Goal: Task Accomplishment & Management: Use online tool/utility

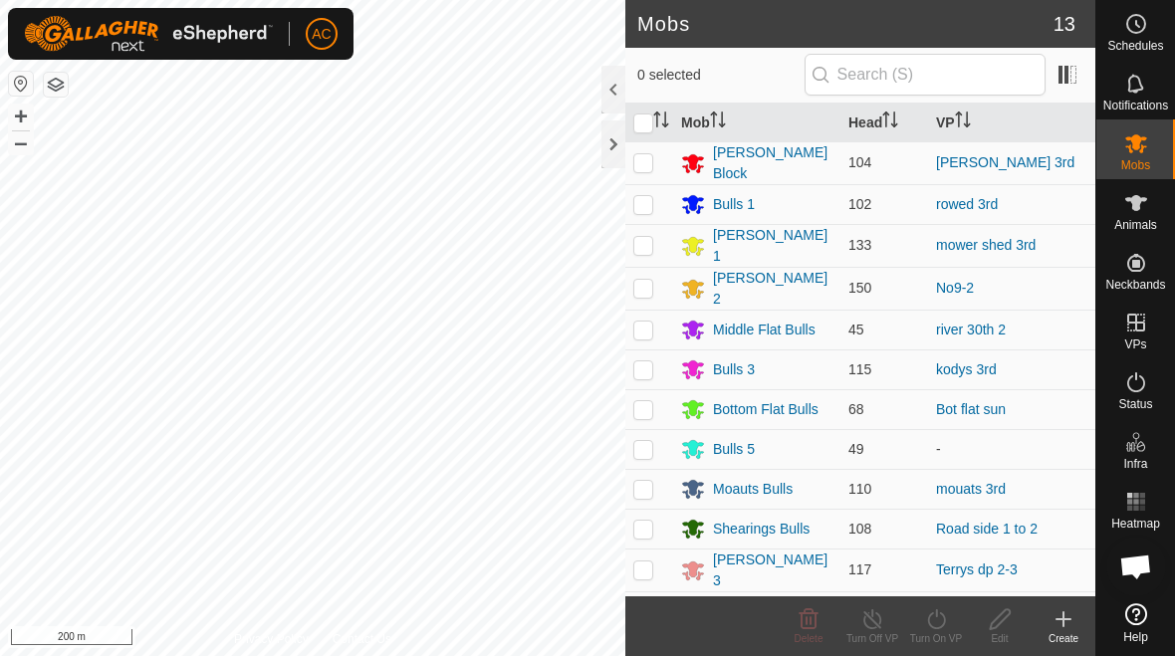
click at [1069, 628] on icon at bounding box center [1063, 619] width 24 height 24
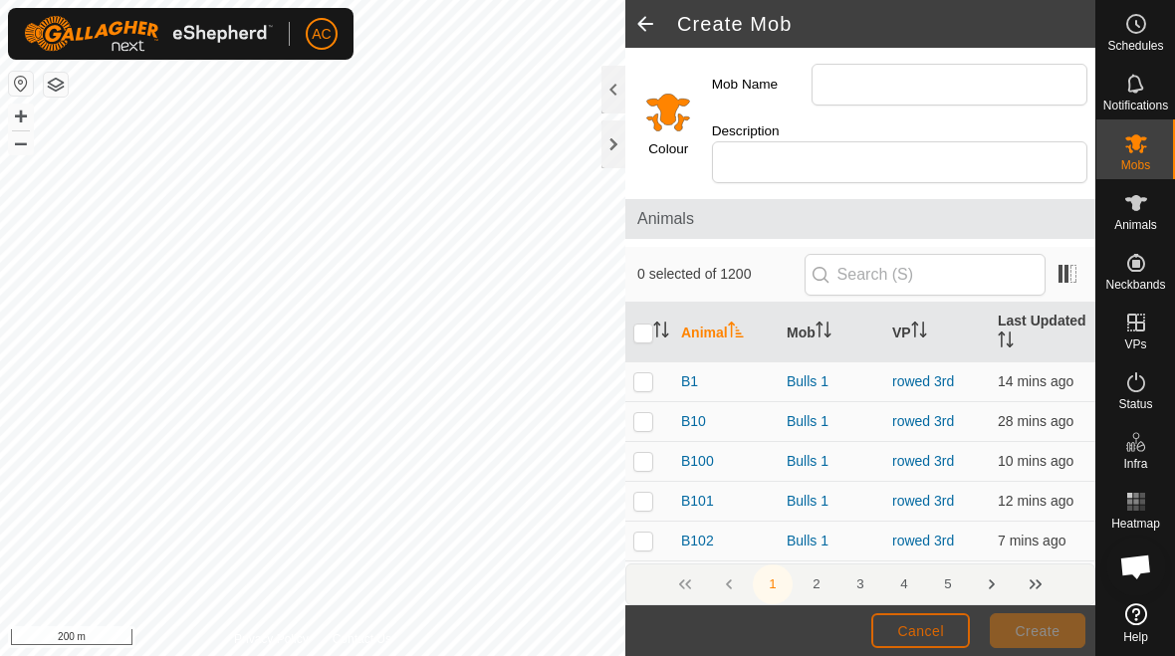
click at [917, 623] on span "Cancel" at bounding box center [920, 631] width 47 height 16
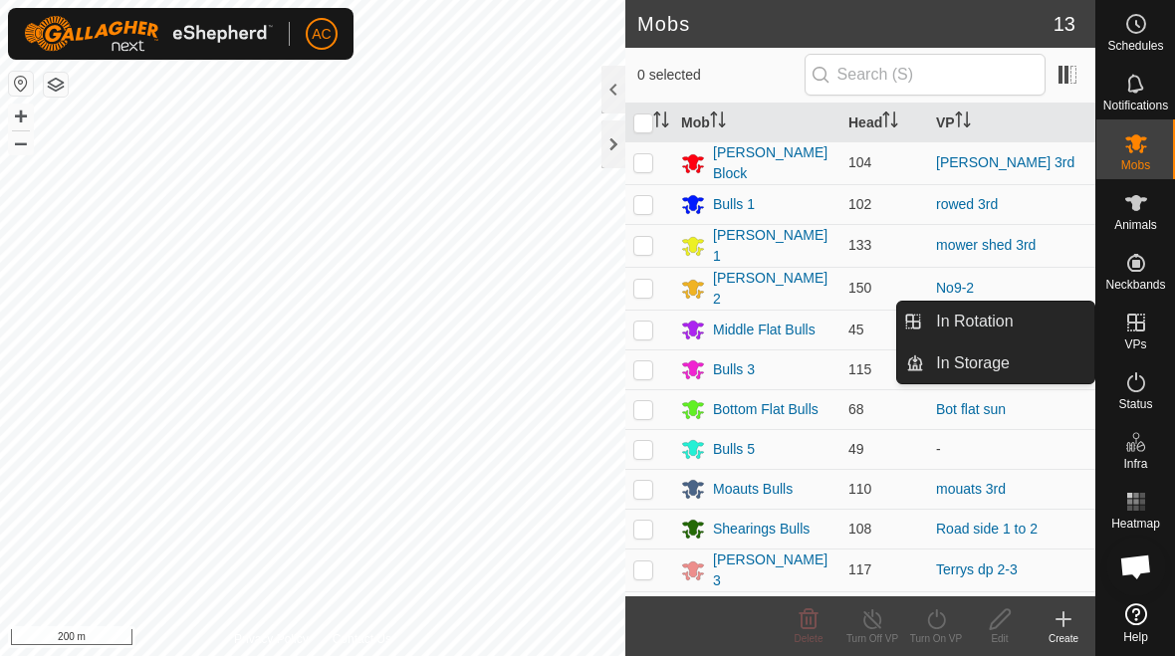
click at [1043, 312] on link "In Rotation" at bounding box center [1009, 322] width 170 height 40
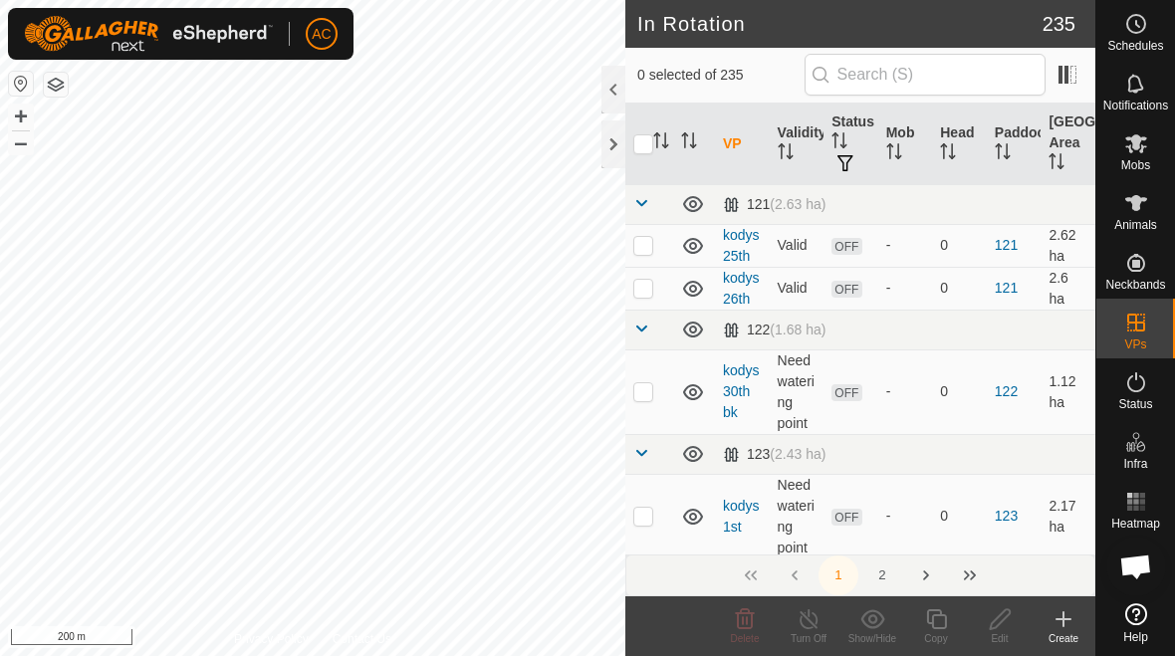
click at [1064, 628] on icon at bounding box center [1063, 619] width 24 height 24
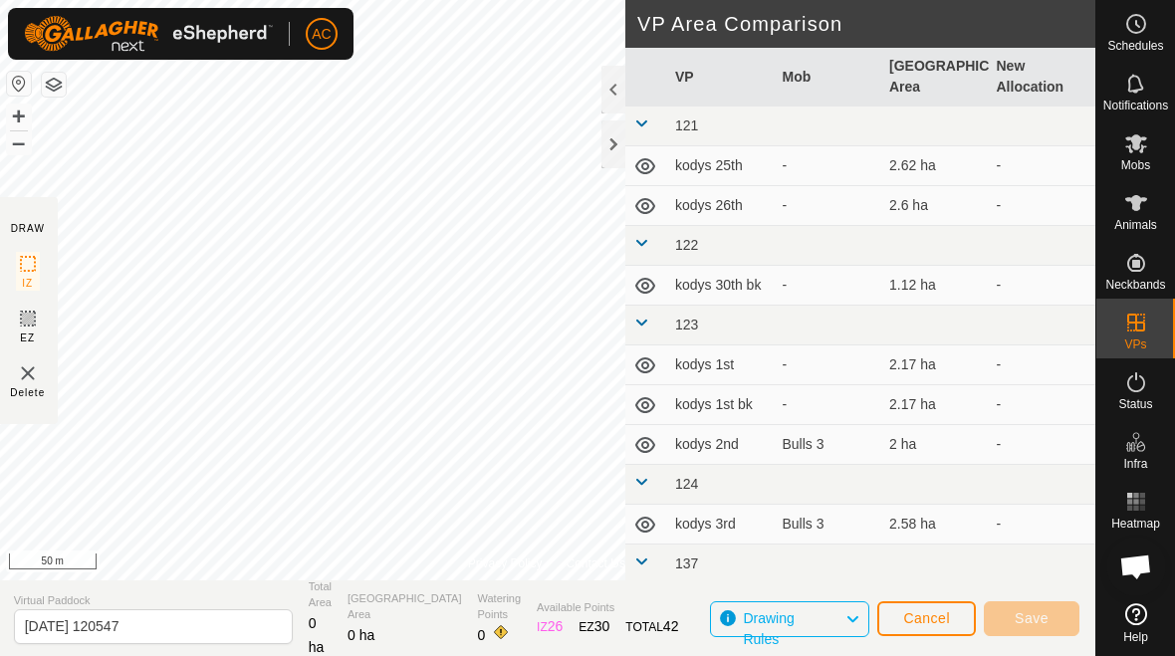
click at [932, 626] on span "Cancel" at bounding box center [926, 618] width 47 height 16
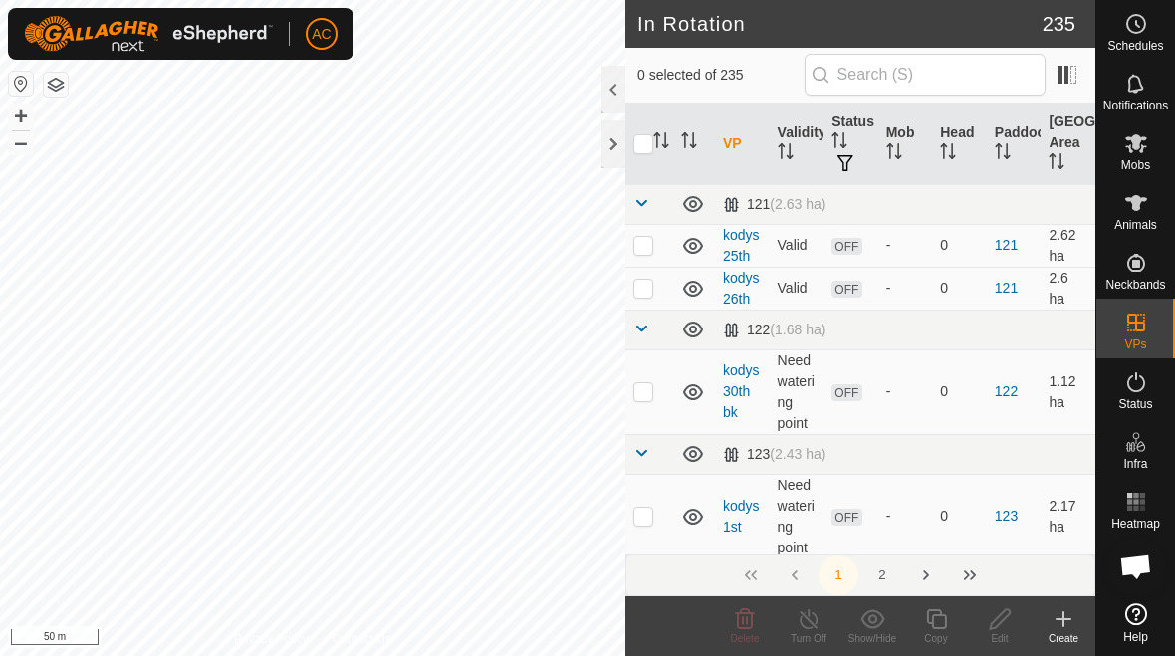
click at [1067, 623] on icon at bounding box center [1063, 619] width 24 height 24
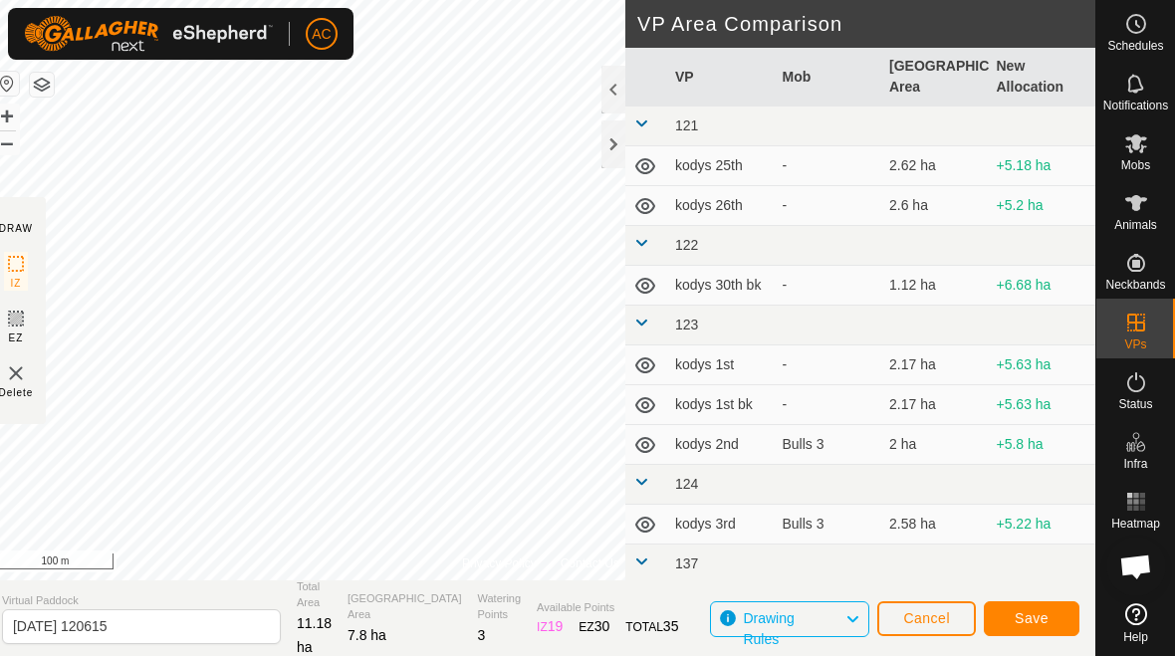
click at [1030, 614] on span "Save" at bounding box center [1031, 618] width 34 height 16
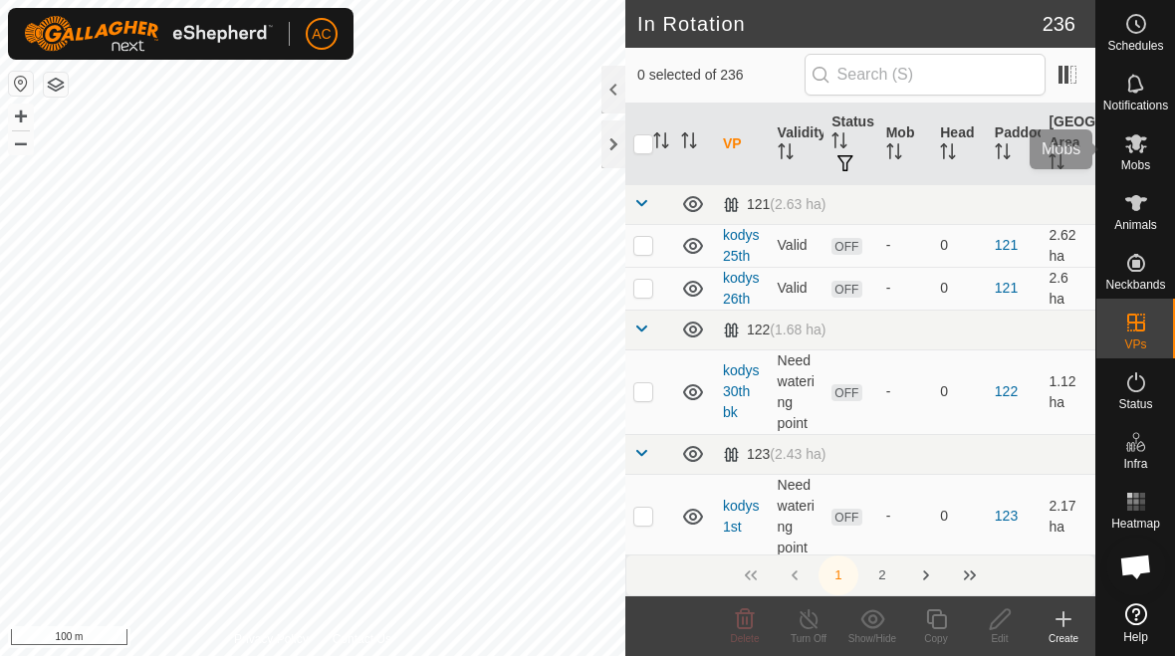
click at [1130, 134] on icon at bounding box center [1136, 143] width 24 height 24
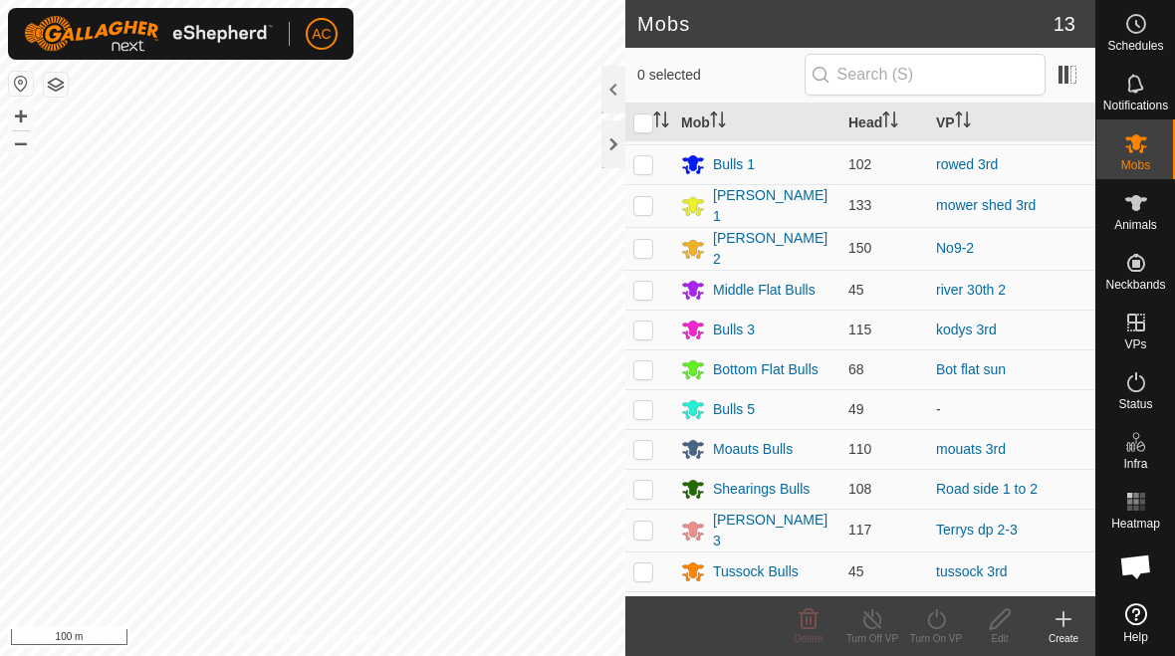
scroll to position [38, 0]
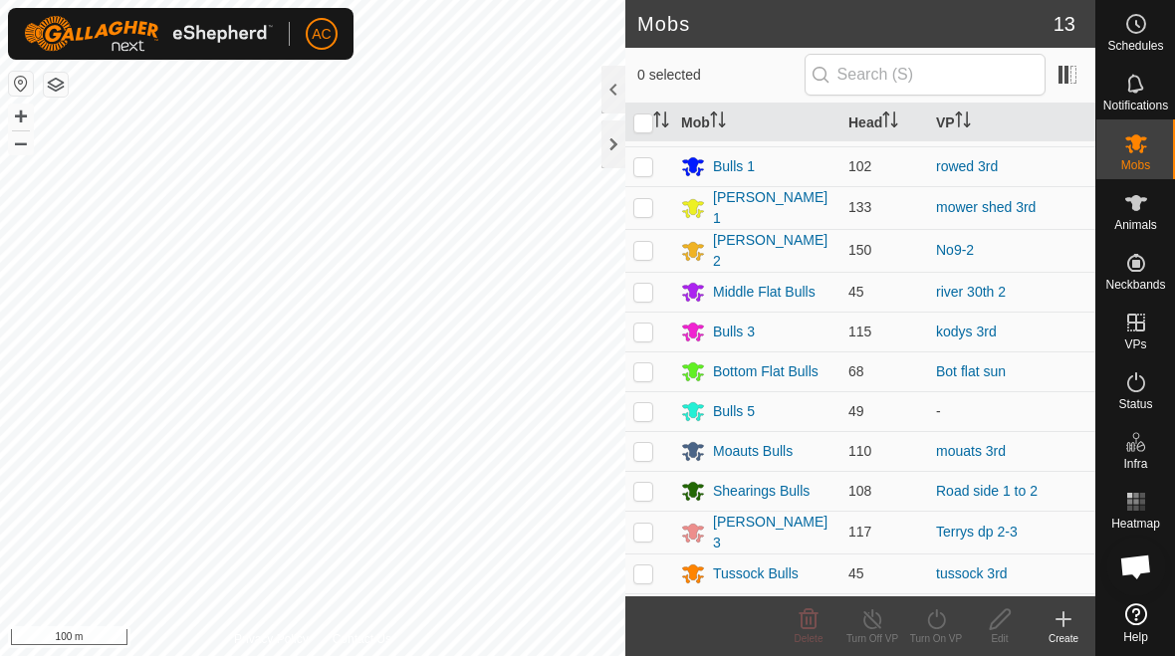
click at [732, 404] on div "Bulls 5" at bounding box center [734, 411] width 42 height 21
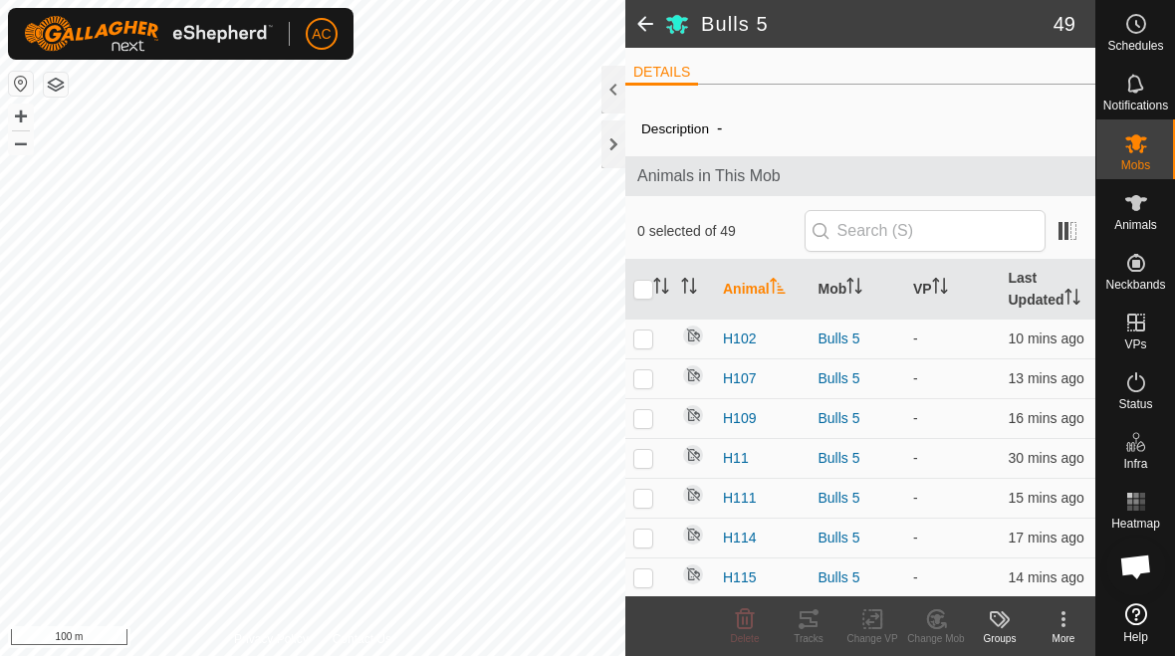
click at [638, 29] on span at bounding box center [645, 24] width 40 height 48
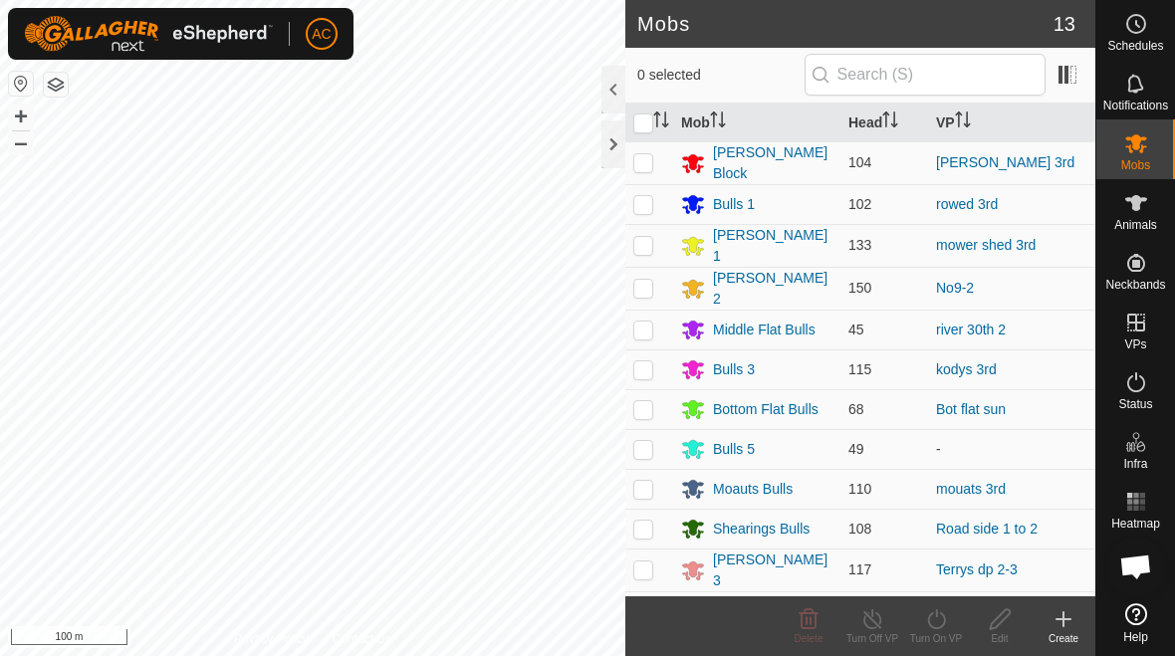
click at [641, 442] on p-checkbox at bounding box center [643, 449] width 20 height 16
checkbox input "true"
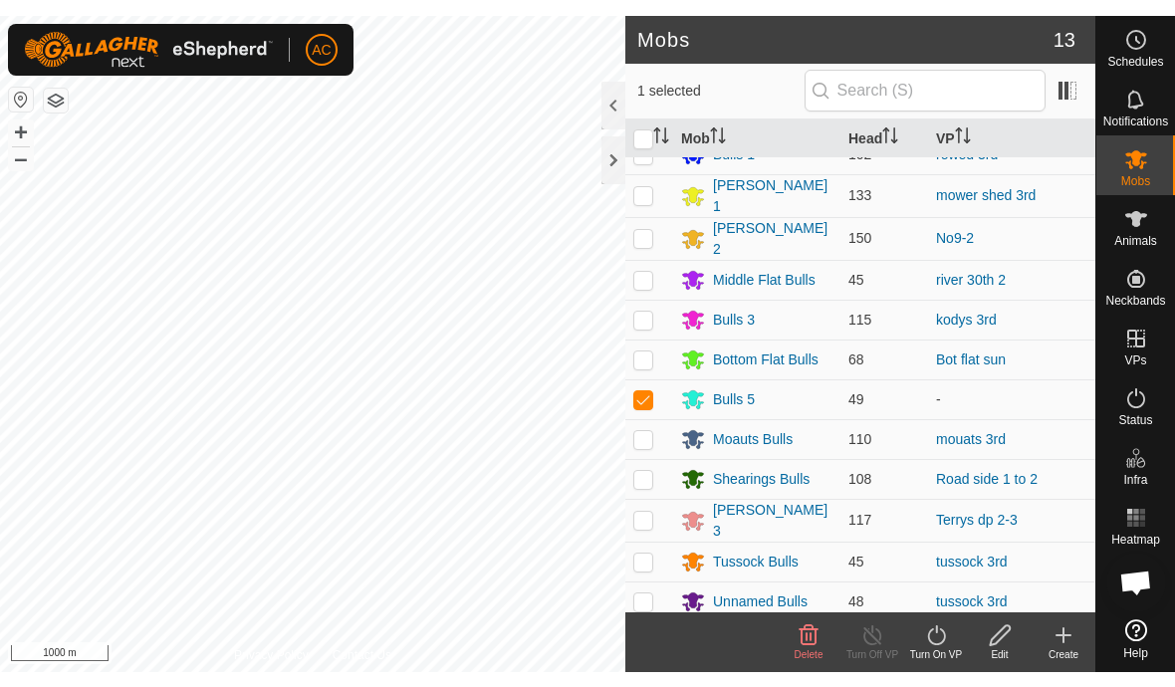
scroll to position [64, 0]
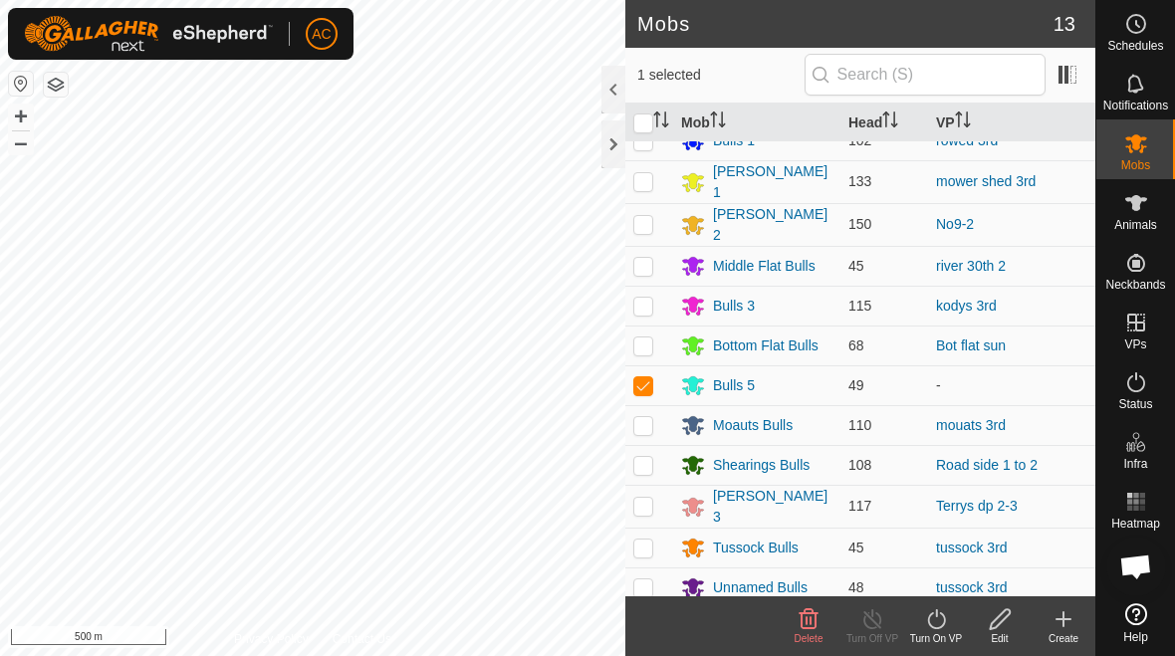
click at [935, 631] on div "Turn On VP" at bounding box center [936, 638] width 64 height 15
click at [966, 574] on link "Now" at bounding box center [1003, 574] width 197 height 40
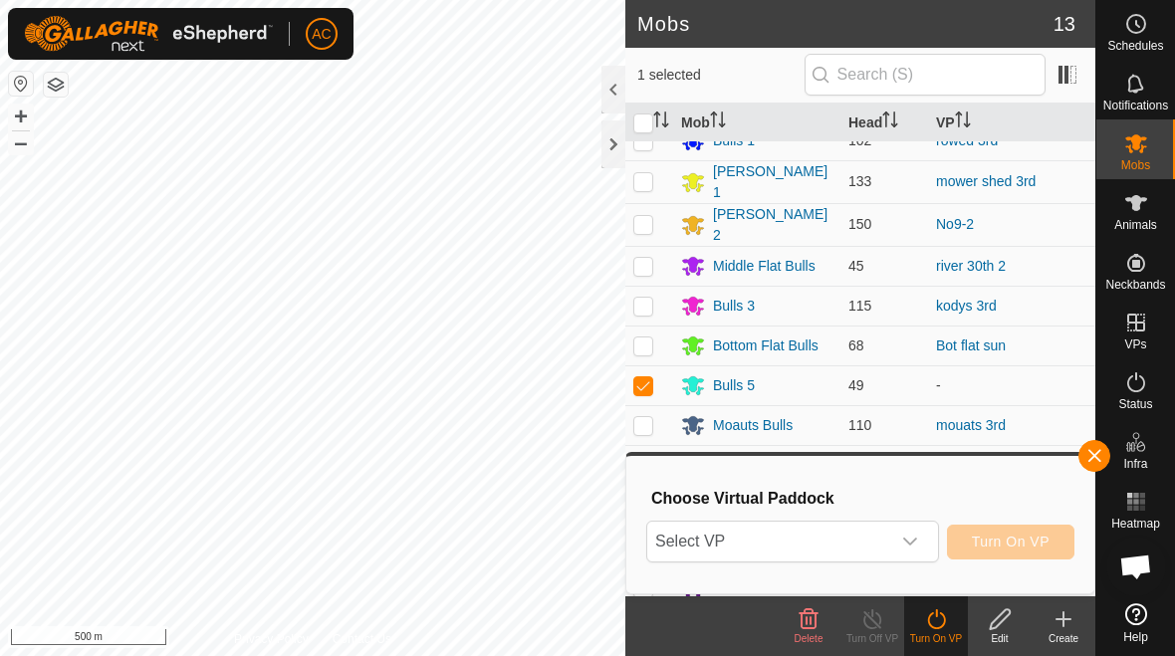
click at [910, 539] on icon "dropdown trigger" at bounding box center [910, 542] width 16 height 16
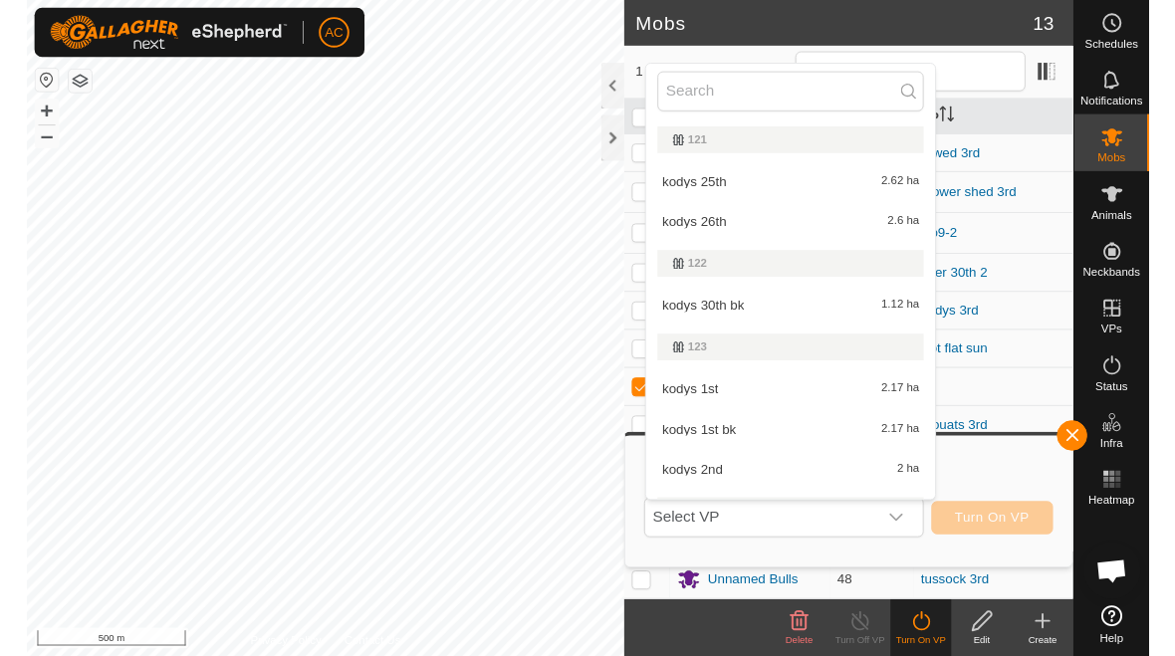
scroll to position [33, 0]
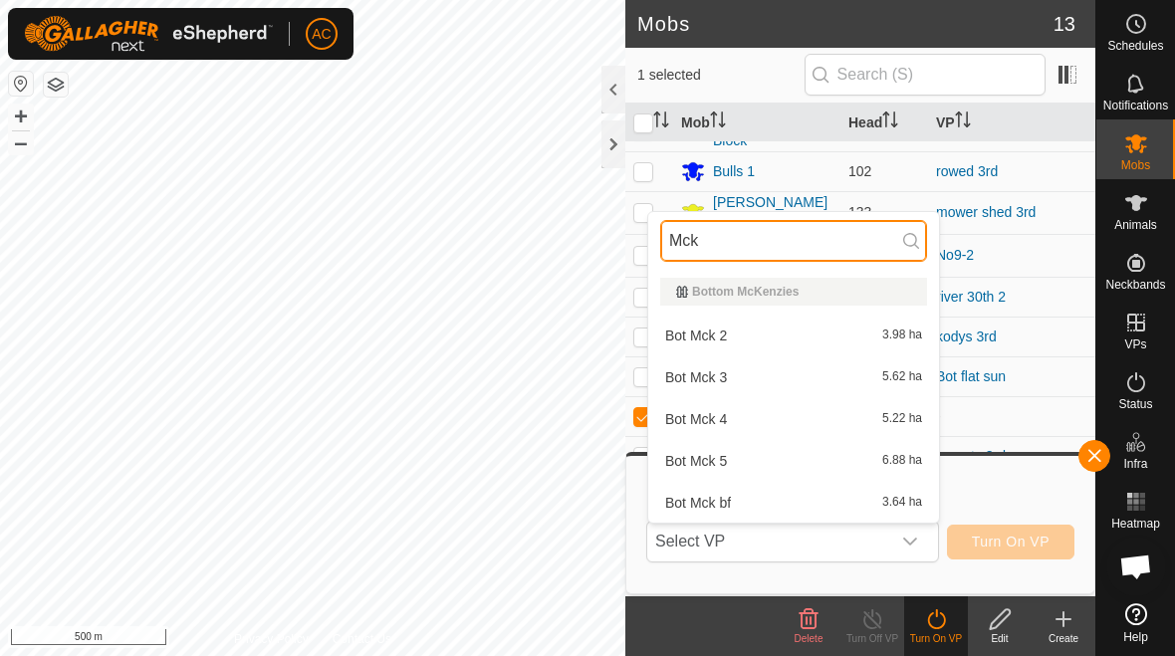
click at [853, 242] on input "Mck" at bounding box center [793, 241] width 267 height 42
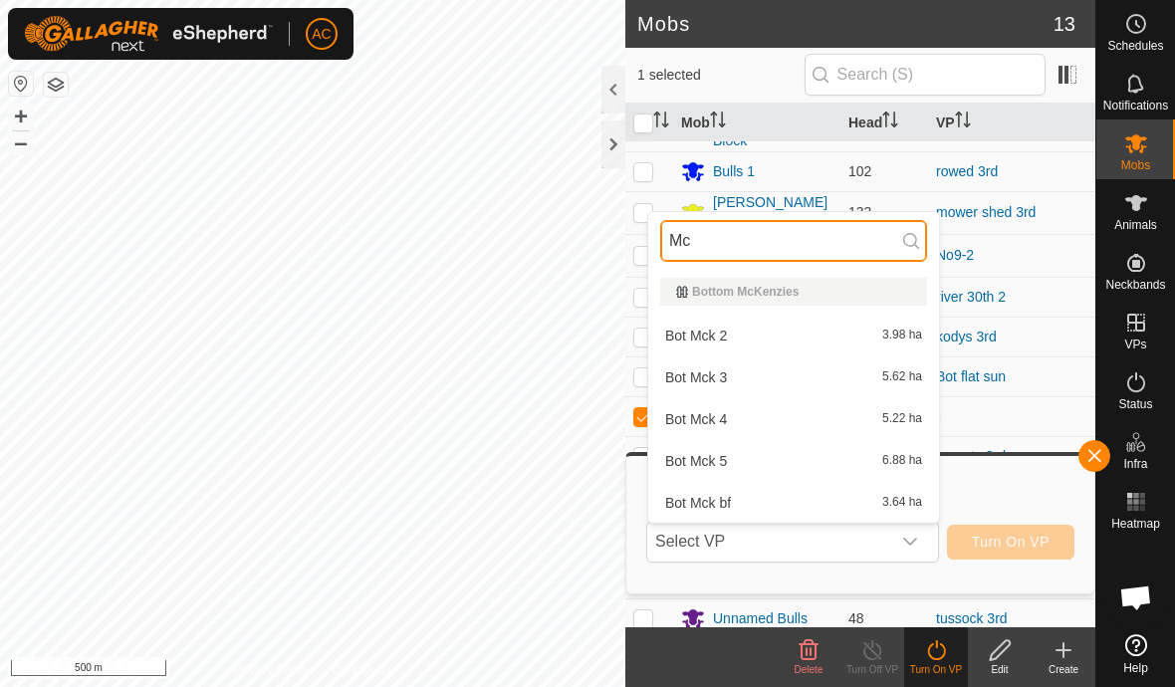
type input "M"
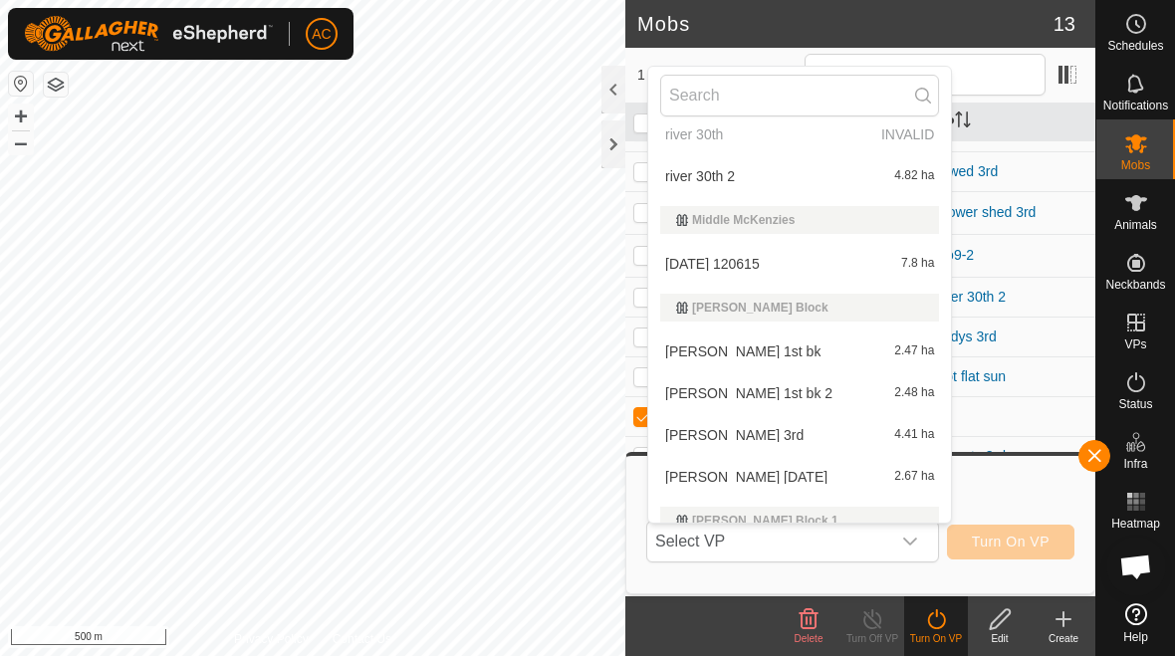
scroll to position [7903, 0]
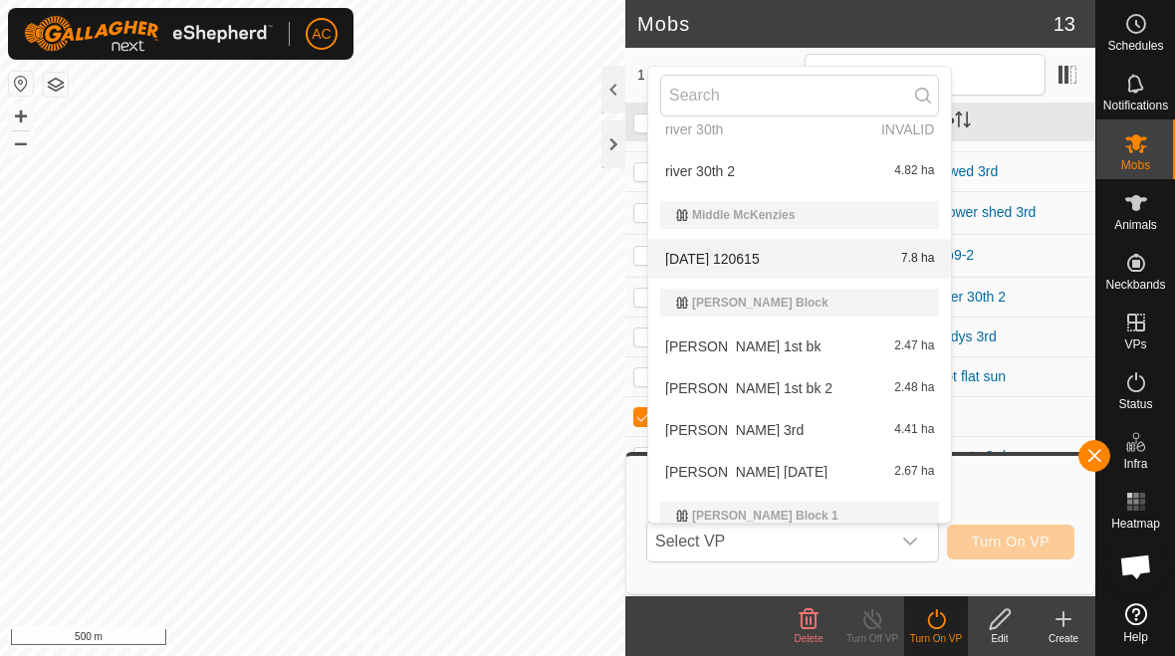
click at [793, 256] on div "[DATE] 120615 7.8 ha" at bounding box center [799, 259] width 279 height 24
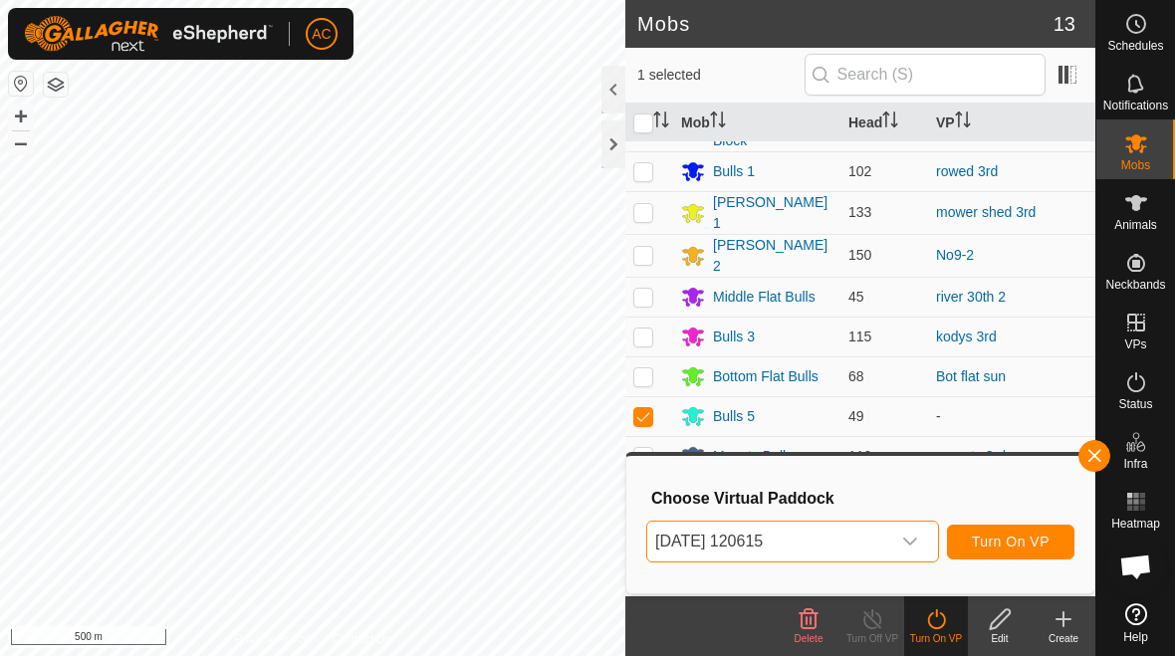
click at [1015, 545] on span "Turn On VP" at bounding box center [1011, 542] width 78 height 16
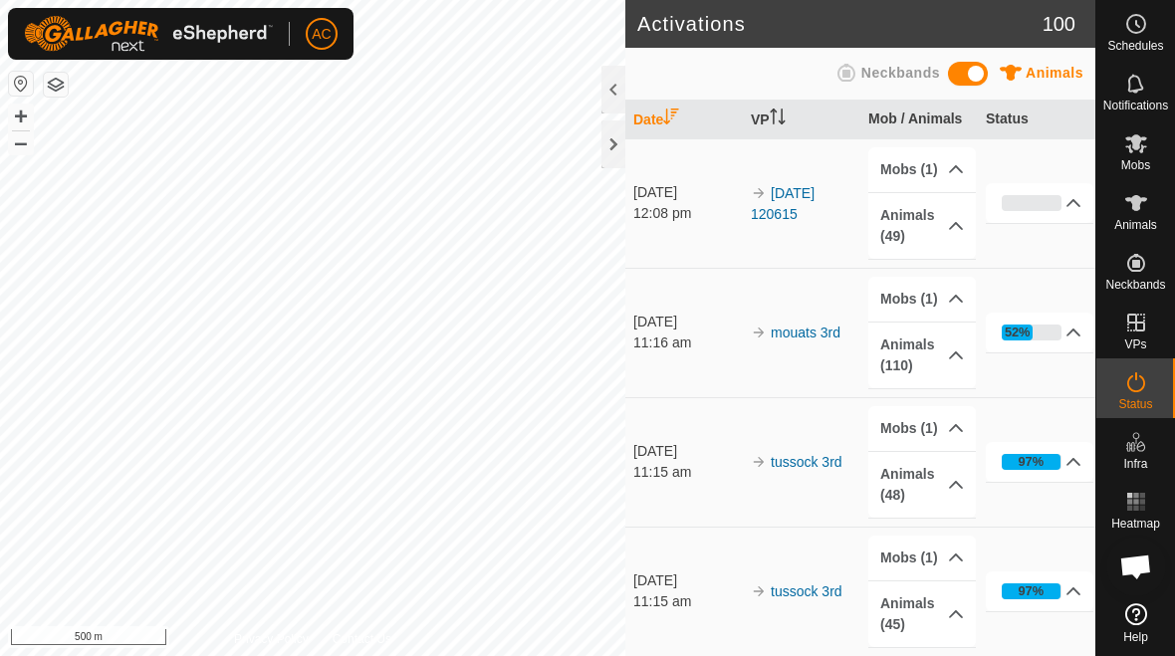
click at [608, 150] on div at bounding box center [613, 144] width 24 height 48
